Goal: Transaction & Acquisition: Purchase product/service

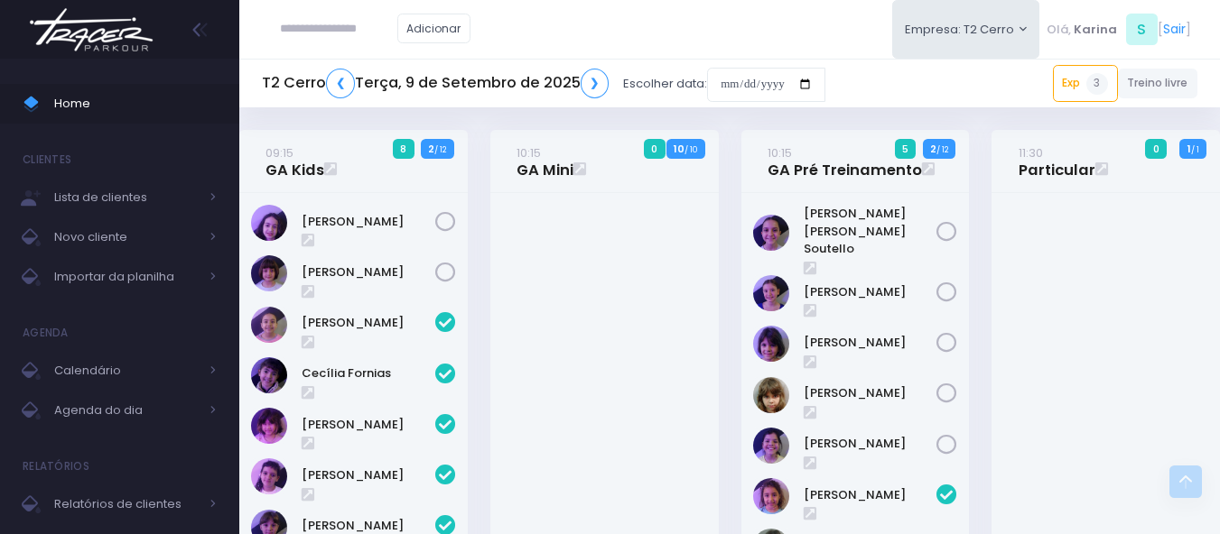
scroll to position [542, 0]
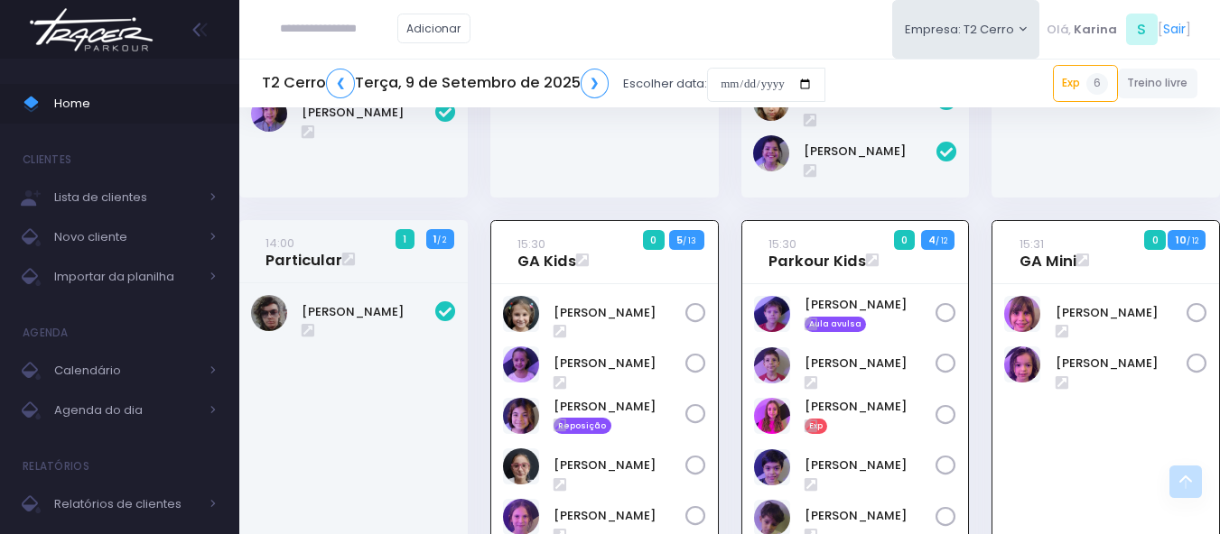
scroll to position [567, 0]
click at [1109, 354] on link "Olívia Martins" at bounding box center [1121, 363] width 132 height 18
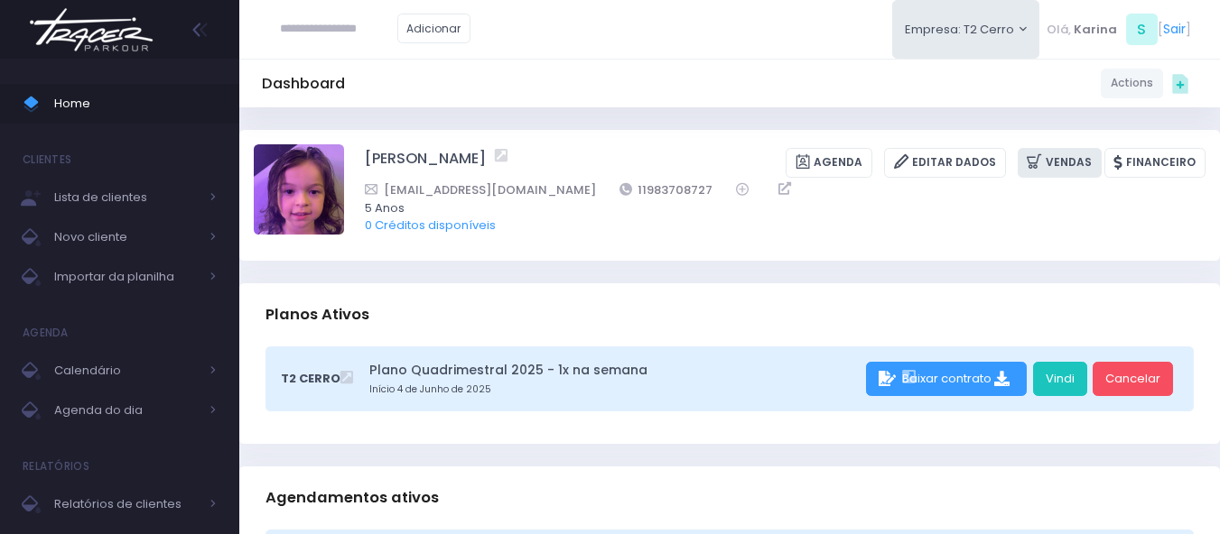
click at [1067, 169] on link "Vendas" at bounding box center [1059, 163] width 84 height 30
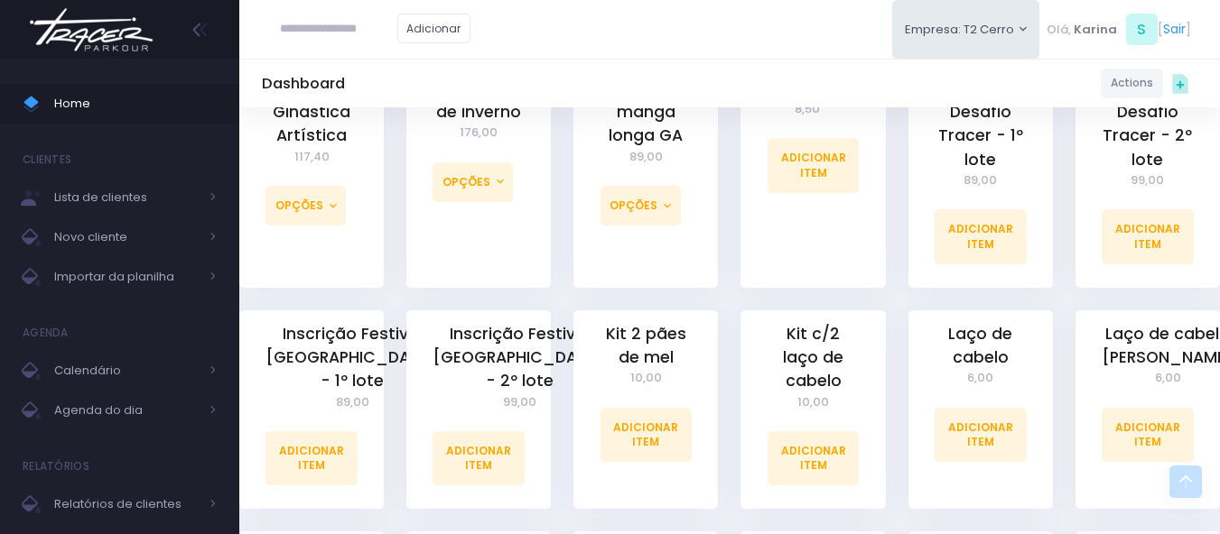
scroll to position [1264, 0]
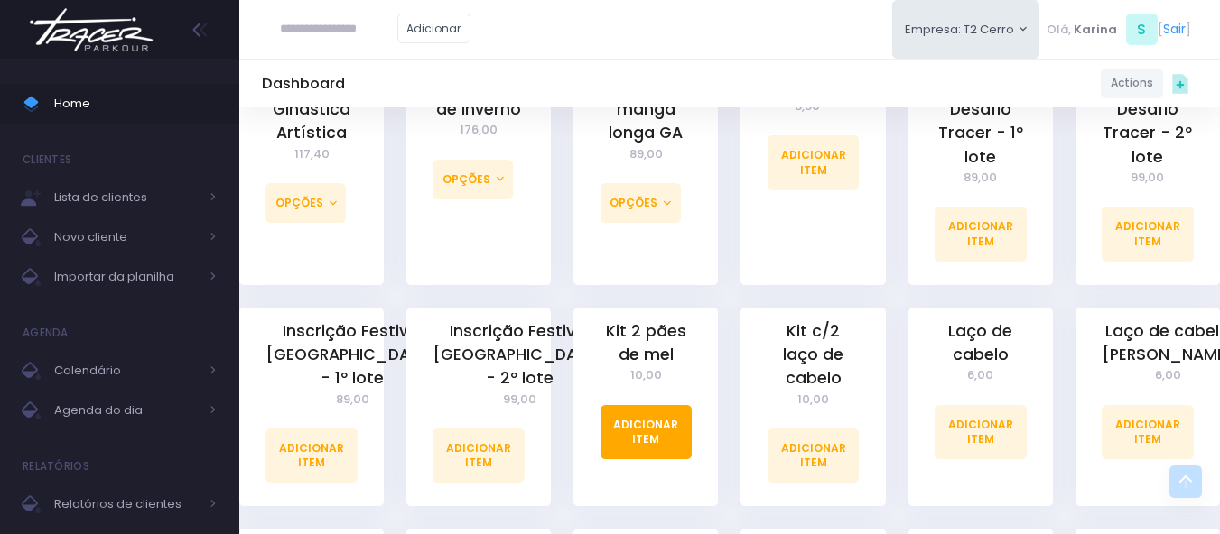
click at [660, 427] on link "Adicionar Item" at bounding box center [646, 432] width 92 height 54
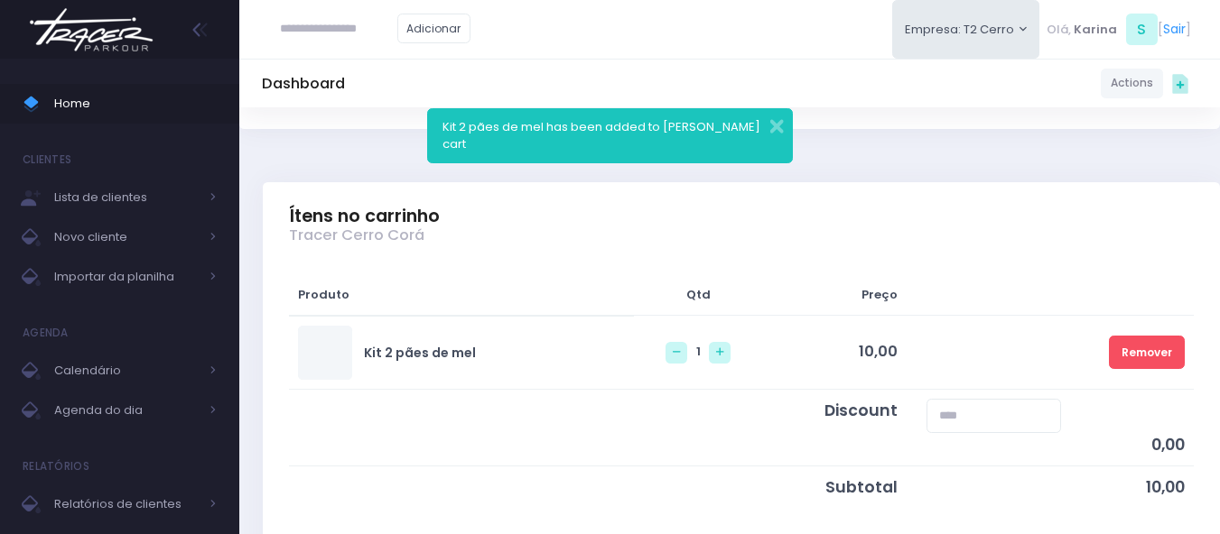
scroll to position [451, 0]
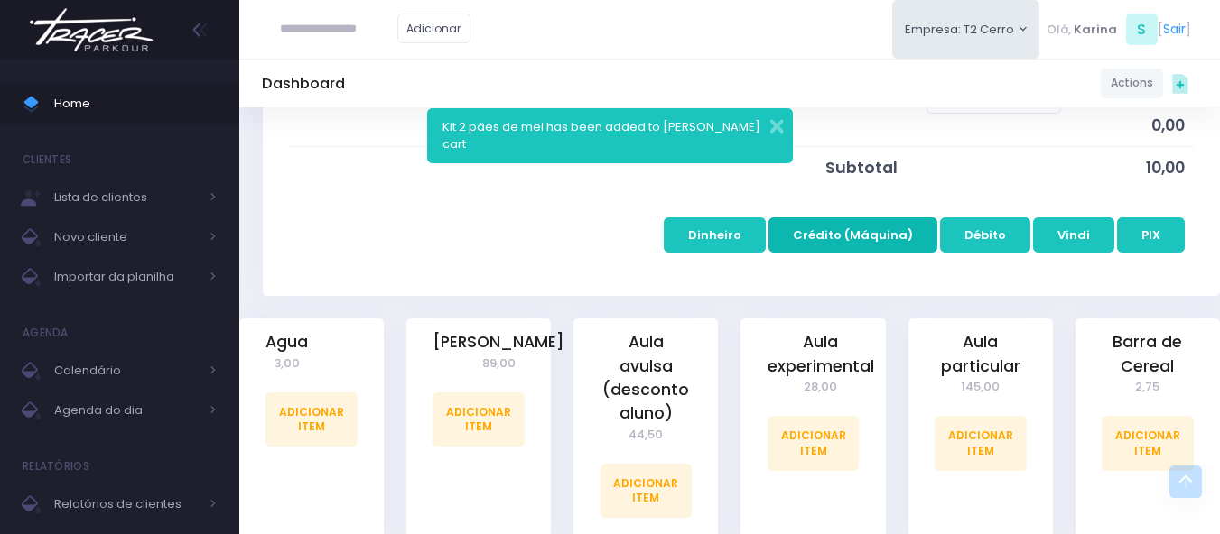
click at [879, 234] on button "Crédito (Máquina)" at bounding box center [852, 235] width 169 height 34
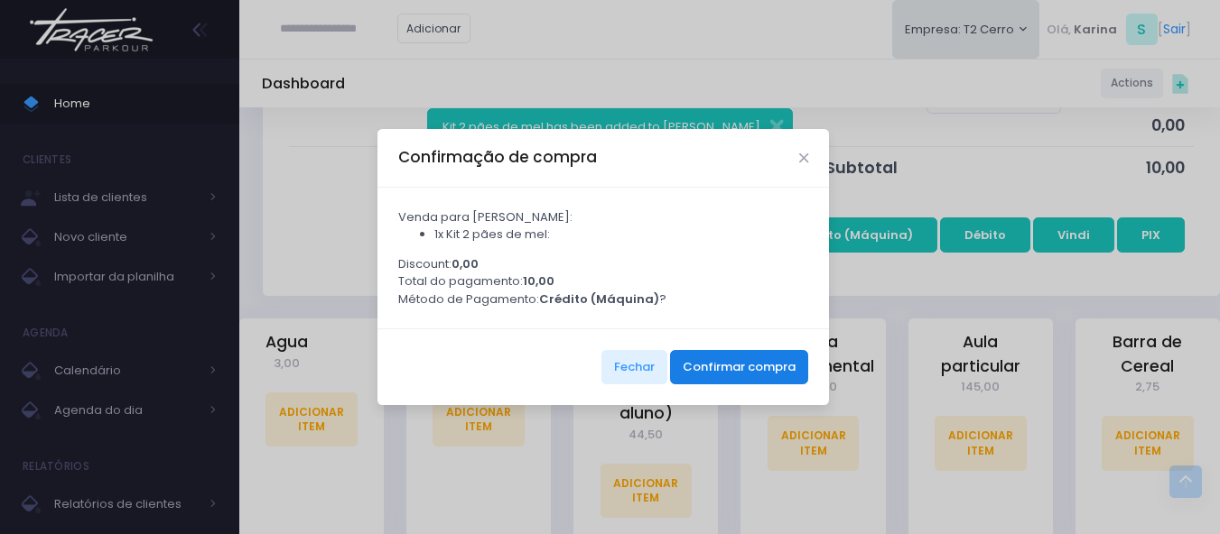
click at [738, 375] on button "Confirmar compra" at bounding box center [739, 367] width 138 height 34
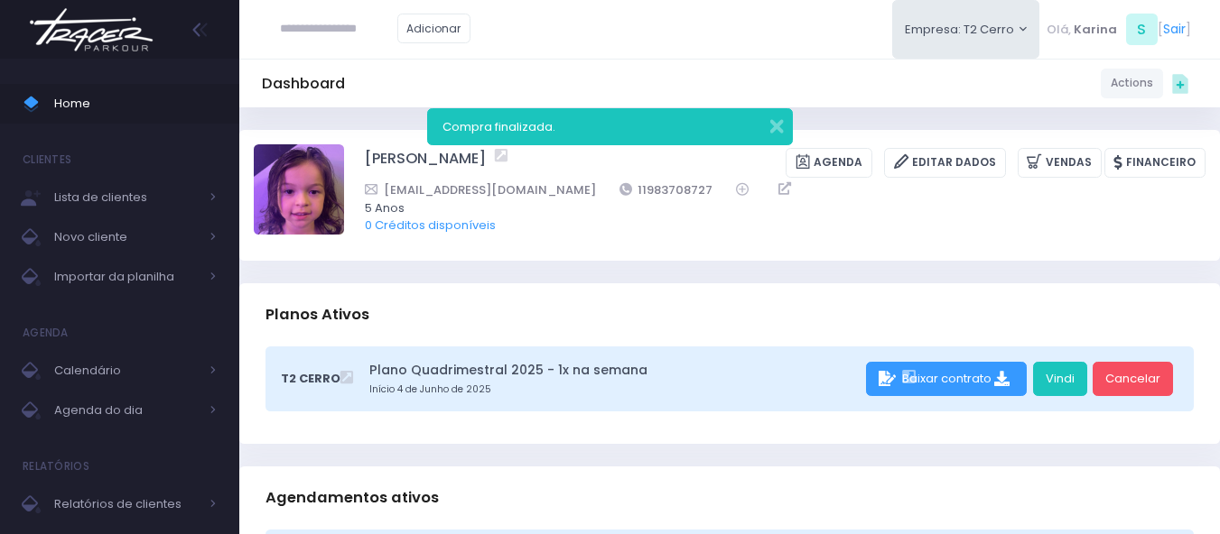
click at [98, 41] on img at bounding box center [91, 29] width 137 height 63
click at [770, 125] on button "button" at bounding box center [765, 124] width 36 height 21
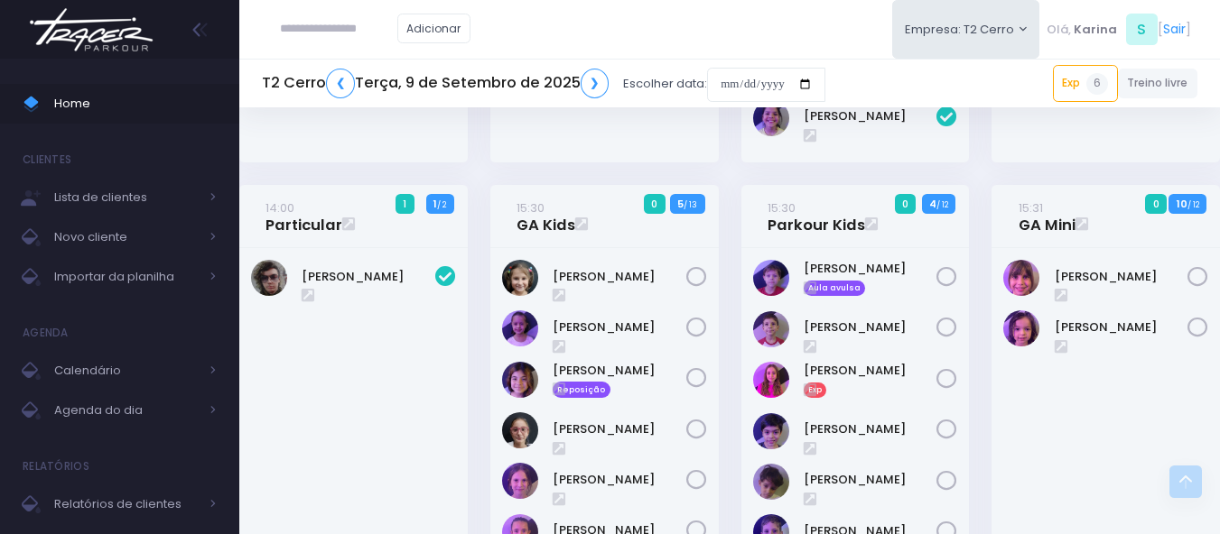
scroll to position [632, 0]
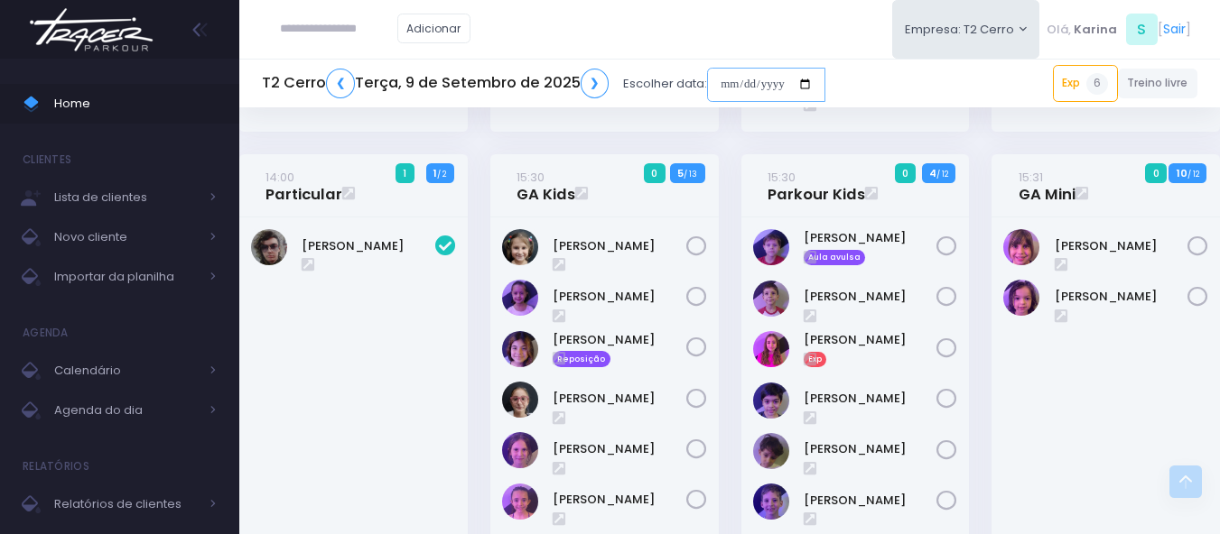
click at [780, 81] on input "date" at bounding box center [766, 85] width 118 height 34
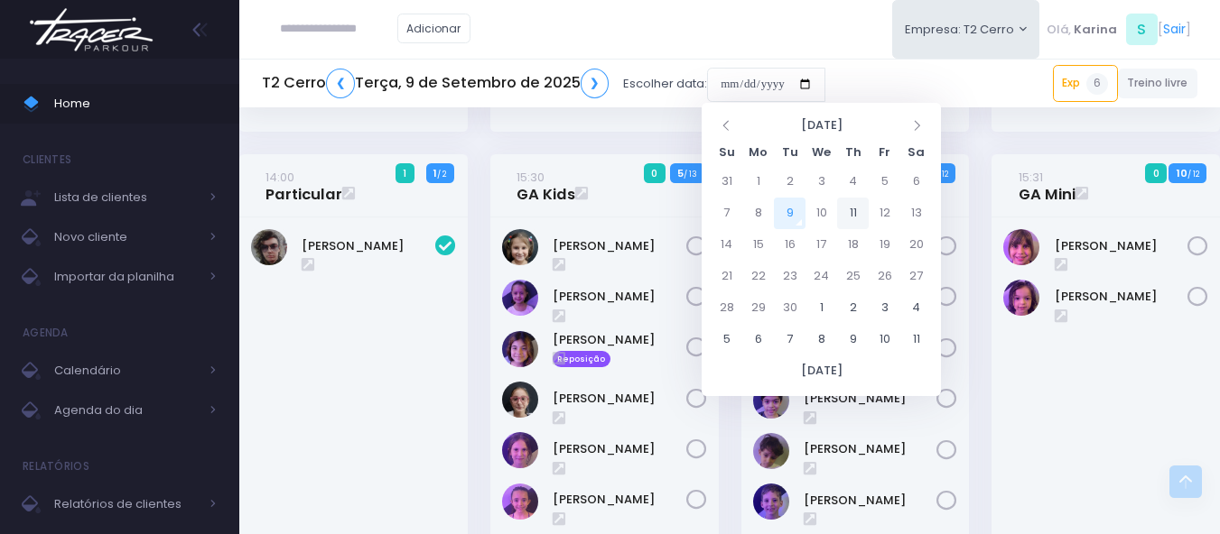
click at [853, 214] on td "11" at bounding box center [853, 214] width 32 height 32
type input "**********"
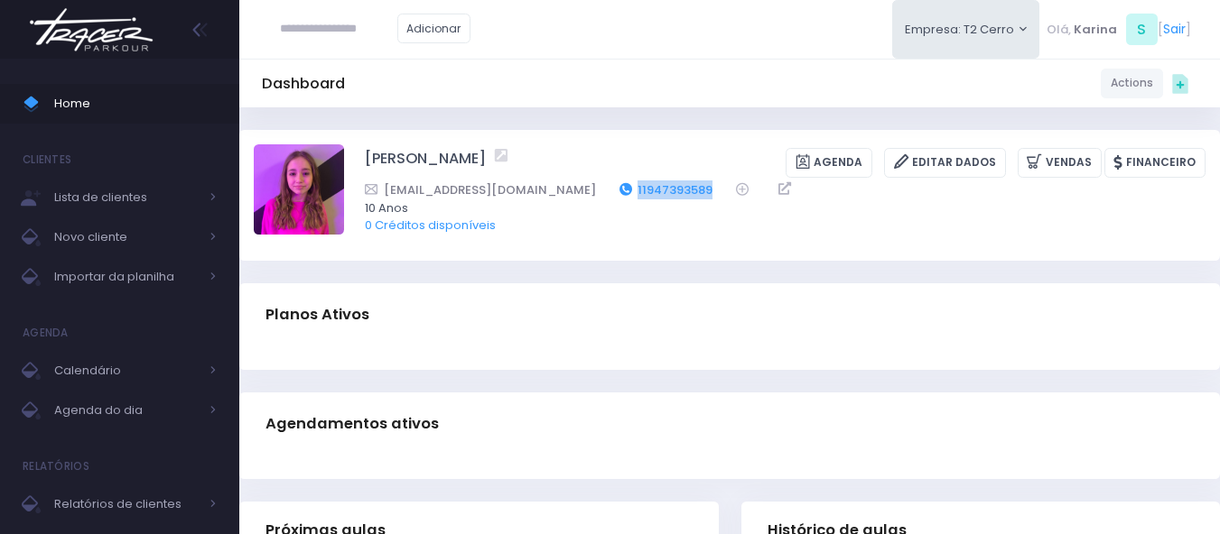
drag, startPoint x: 687, startPoint y: 184, endPoint x: 598, endPoint y: 193, distance: 89.8
click at [598, 193] on div "julianadellatorre@uol.com.br 11947393589" at bounding box center [773, 190] width 817 height 19
copy div "11947393589"
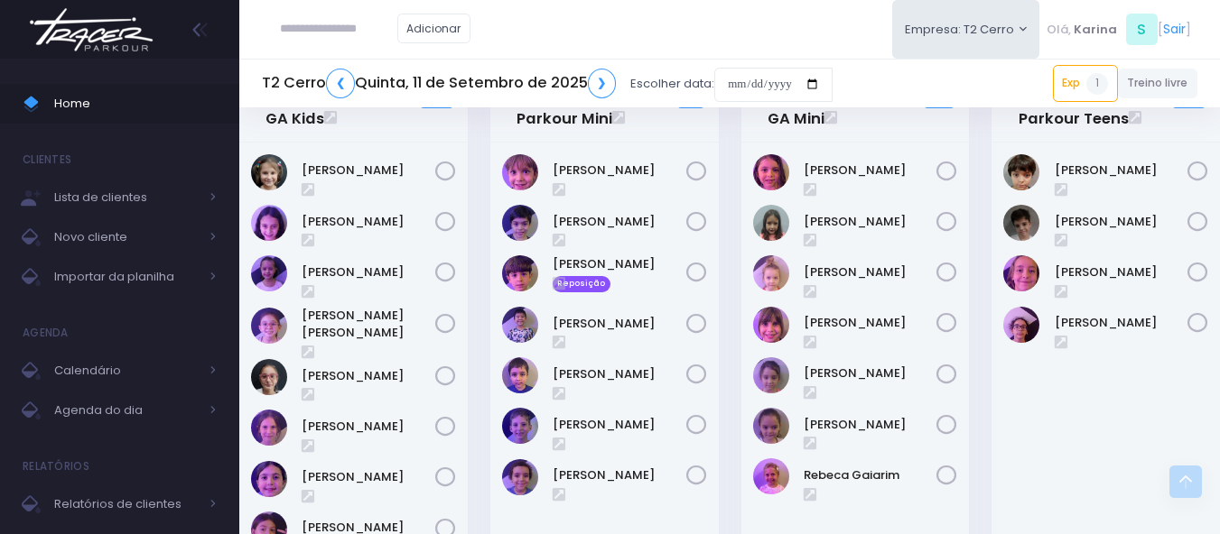
scroll to position [722, 0]
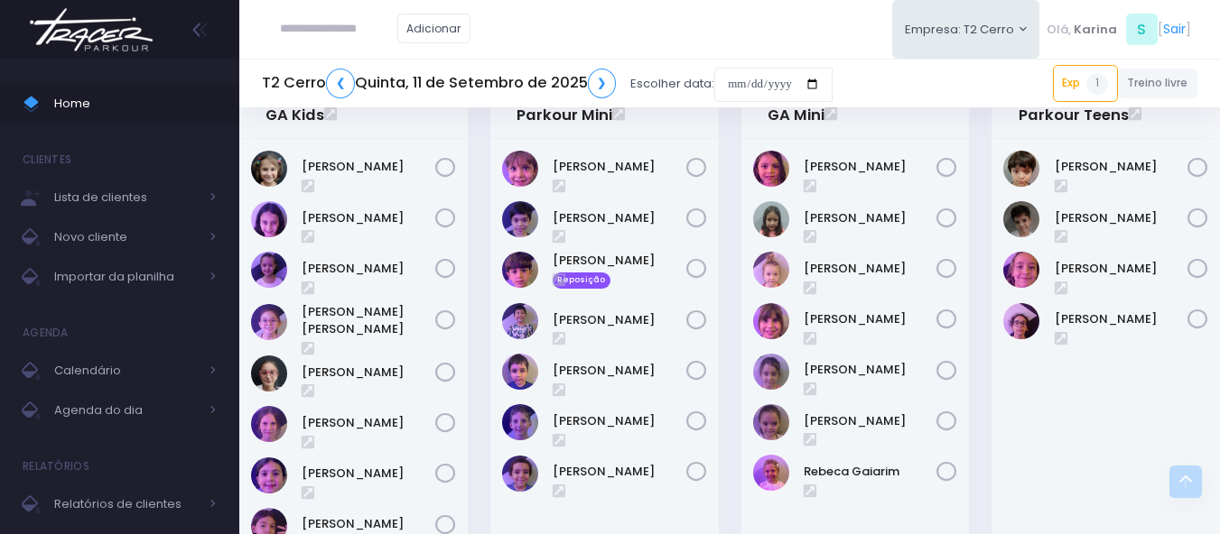
click at [1067, 461] on div "Antônio Martins" at bounding box center [1105, 431] width 228 height 584
click at [1064, 88] on link "Exp 1" at bounding box center [1085, 83] width 65 height 36
drag, startPoint x: 975, startPoint y: 83, endPoint x: 727, endPoint y: 12, distance: 258.3
click at [949, 73] on div "T2 Cerro ❮ Quinta, 11 de Setembro de 2025 ❯ Escolher data: Exp 1 10:15 Rafael R…" at bounding box center [729, 84] width 980 height 42
click at [85, 25] on img at bounding box center [91, 29] width 137 height 63
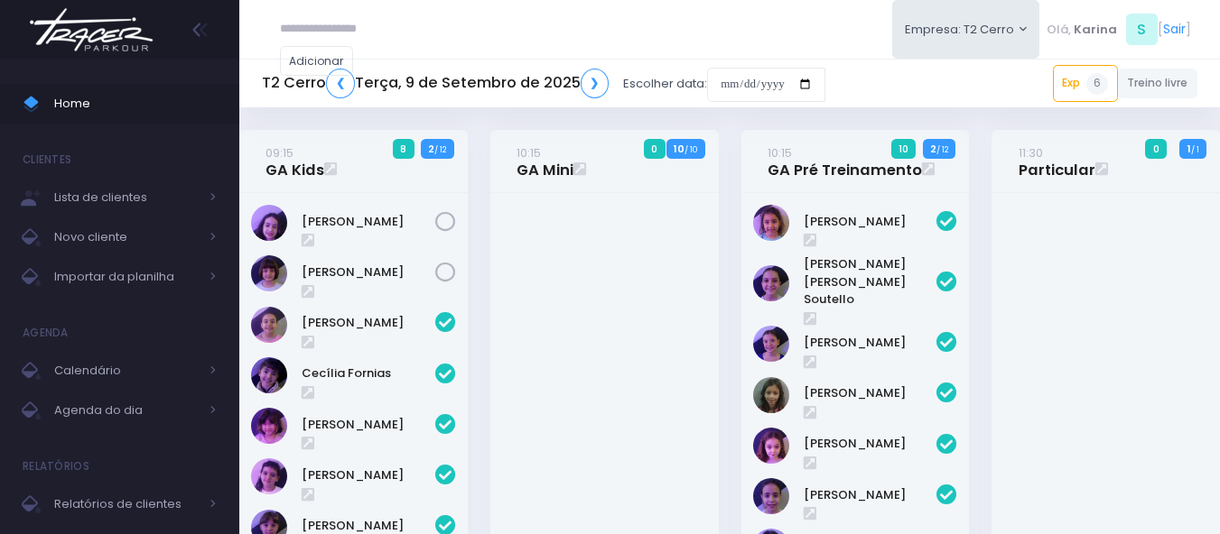
scroll to position [1314, 0]
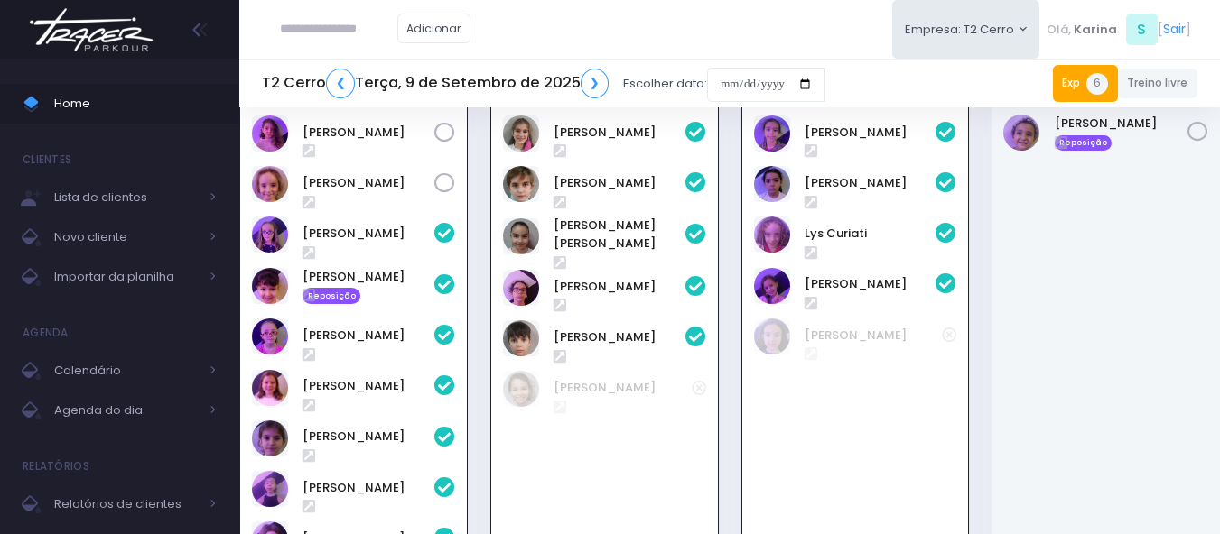
click at [1084, 79] on link "Exp 6" at bounding box center [1085, 83] width 65 height 36
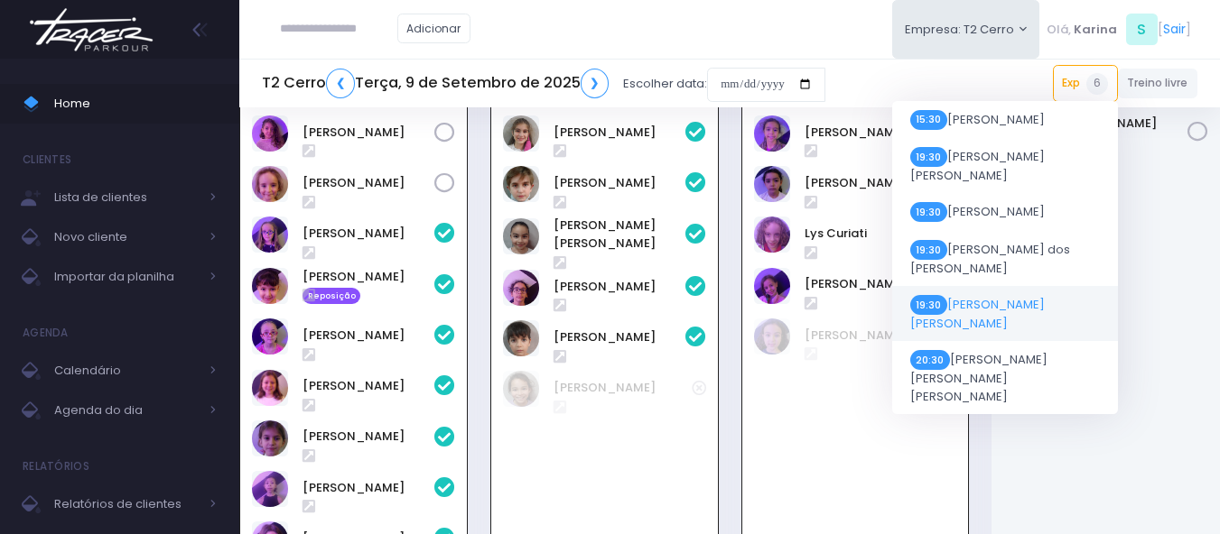
click at [1017, 295] on span "19:30 [PERSON_NAME] [PERSON_NAME]" at bounding box center [1004, 314] width 190 height 38
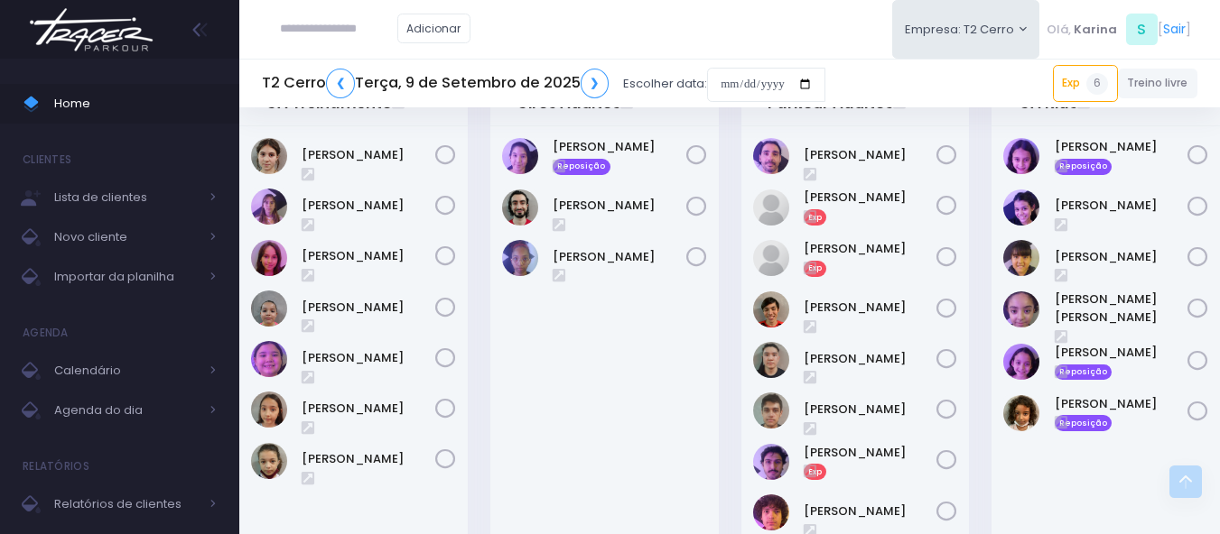
scroll to position [2579, 0]
